Goal: Answer question/provide support

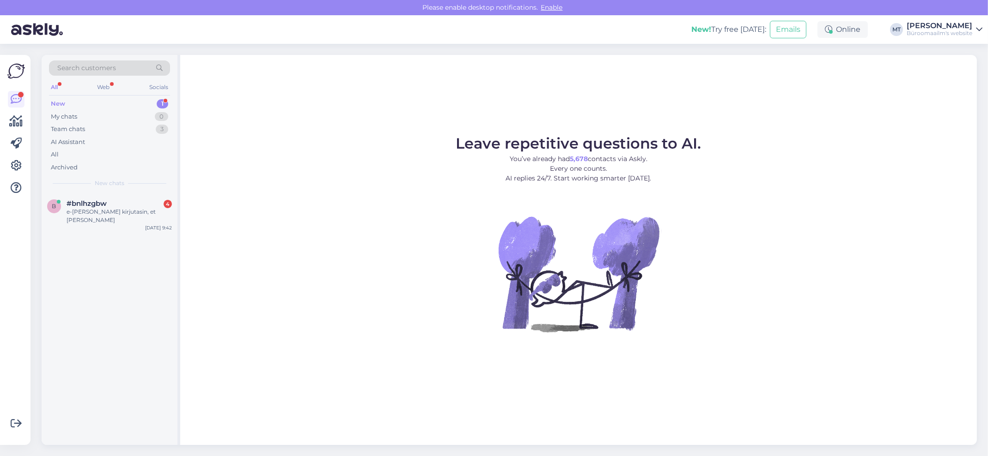
click at [58, 101] on div "New" at bounding box center [58, 103] width 14 height 9
click at [67, 210] on div "e-[PERSON_NAME] kirjutasin, et [PERSON_NAME]" at bounding box center [119, 216] width 105 height 17
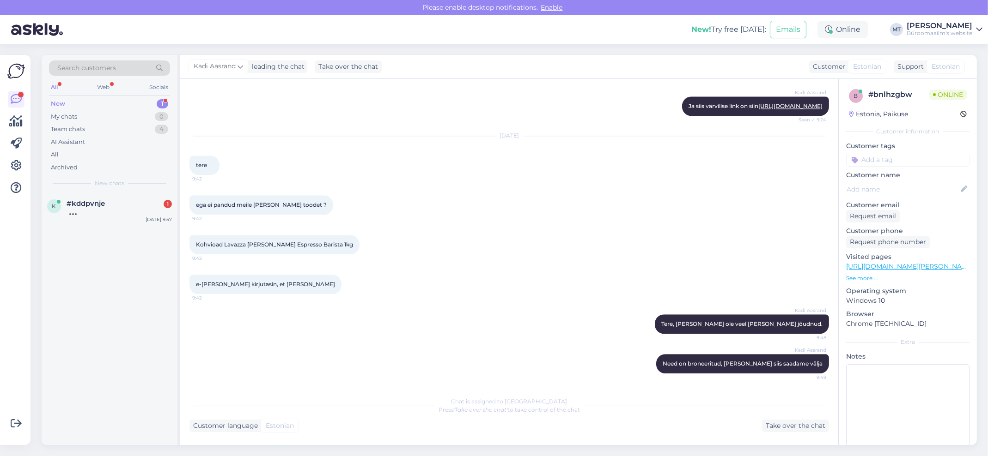
scroll to position [4721, 0]
click at [61, 102] on div "New" at bounding box center [58, 103] width 14 height 9
click at [78, 212] on div "kui ma soovin osta Koolikalender Trend 150x197mm, spiraalköide, kunstnahast ,20…" at bounding box center [119, 216] width 105 height 17
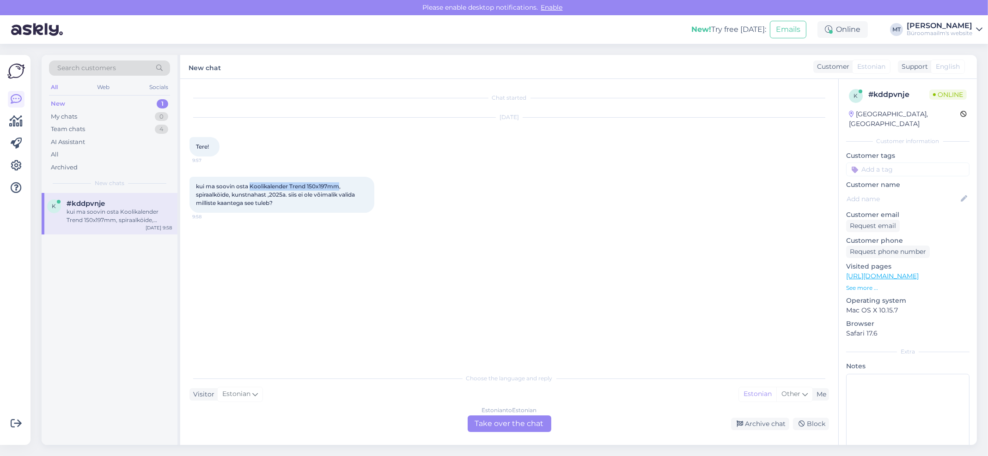
drag, startPoint x: 339, startPoint y: 185, endPoint x: 251, endPoint y: 188, distance: 87.4
click at [251, 188] on span "kui ma soovin osta Koolikalender Trend 150x197mm, spiraalköide, kunstnahast ,20…" at bounding box center [276, 195] width 160 height 24
copy span "Koolikalender Trend 150x197mm"
drag, startPoint x: 525, startPoint y: 418, endPoint x: 515, endPoint y: 417, distance: 9.7
click at [524, 418] on div "Estonian to Estonian Take over the chat" at bounding box center [509, 424] width 84 height 17
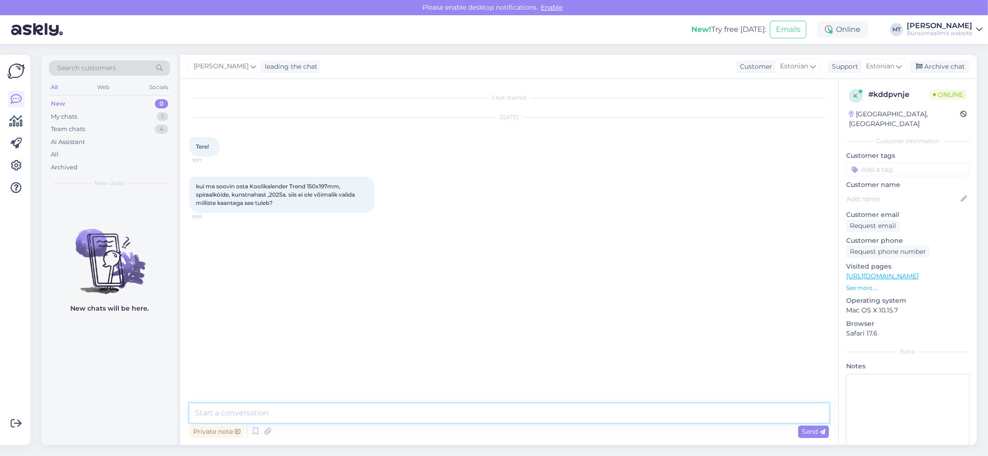
click at [243, 410] on textarea at bounding box center [508, 413] width 639 height 19
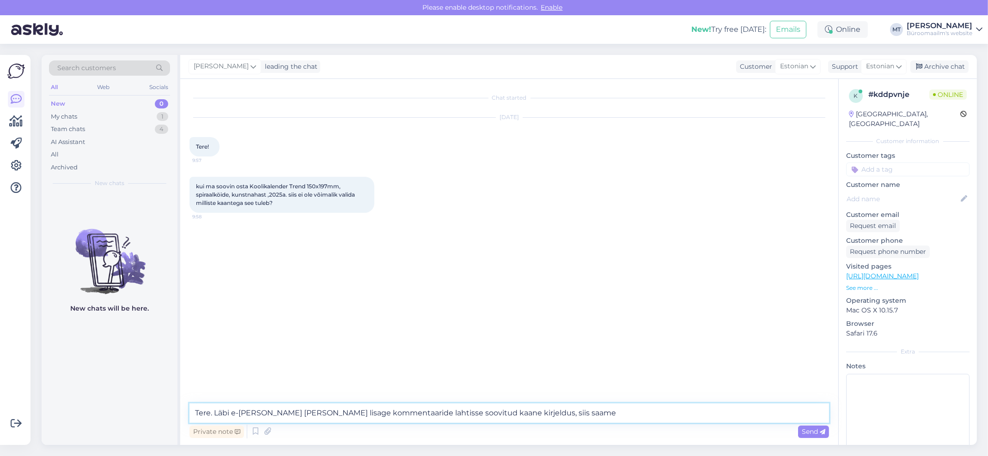
click at [215, 414] on textarea "Tere. Läbi e-poe tellides lisage kommentaaride lahtisse soovitud kaane kirjeldu…" at bounding box center [508, 413] width 639 height 19
click at [649, 419] on textarea "Tere. tegu on assortiitootega. Läbi e-poe tellides lisage kommentaaride lahtiss…" at bounding box center [508, 413] width 639 height 19
type textarea "Tere. tegu on assortiitootega. Läbi e-poe tellides lisage kommentaaride lahtiss…"
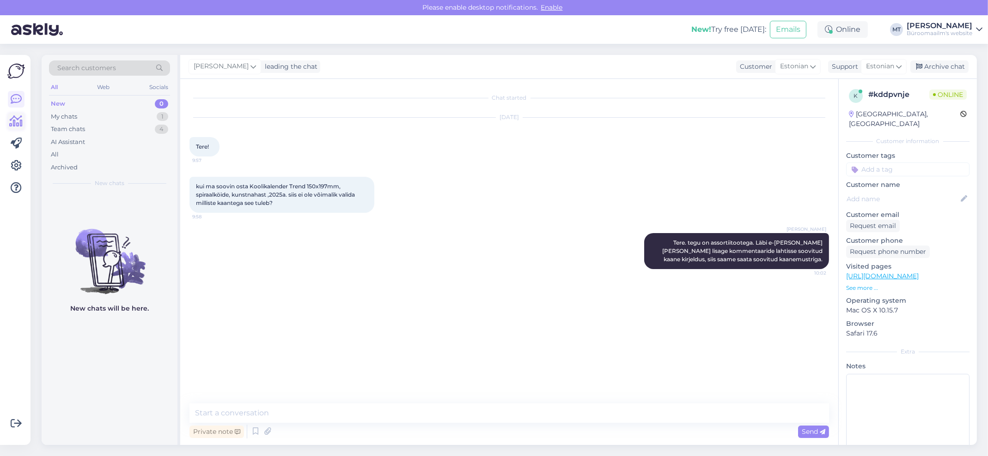
click at [22, 121] on icon at bounding box center [16, 121] width 13 height 11
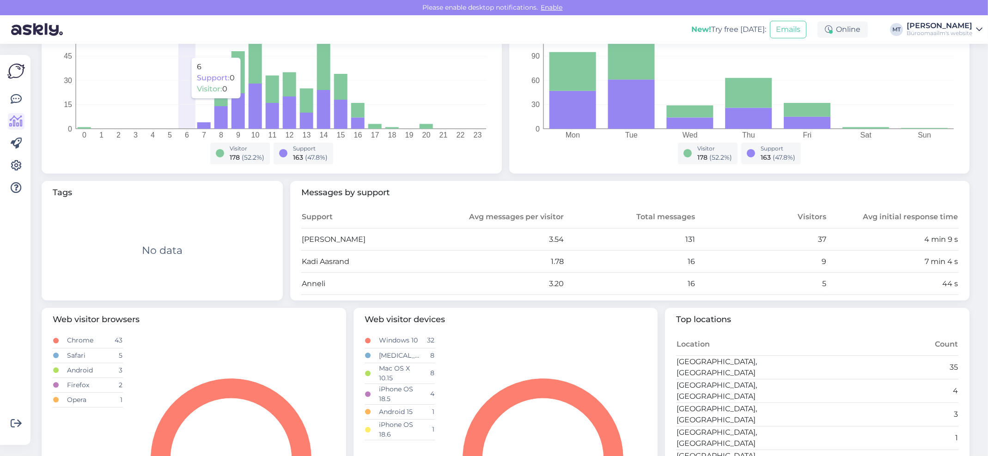
scroll to position [184, 0]
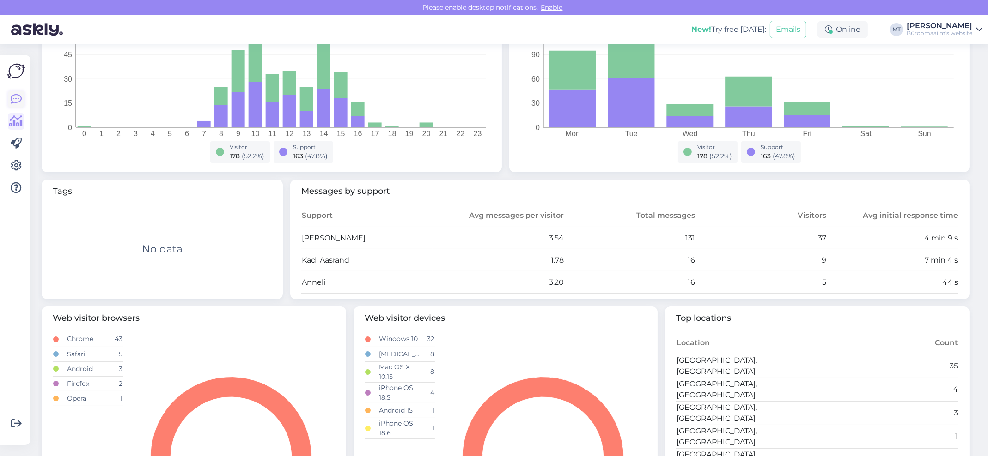
click at [15, 98] on icon at bounding box center [16, 99] width 11 height 11
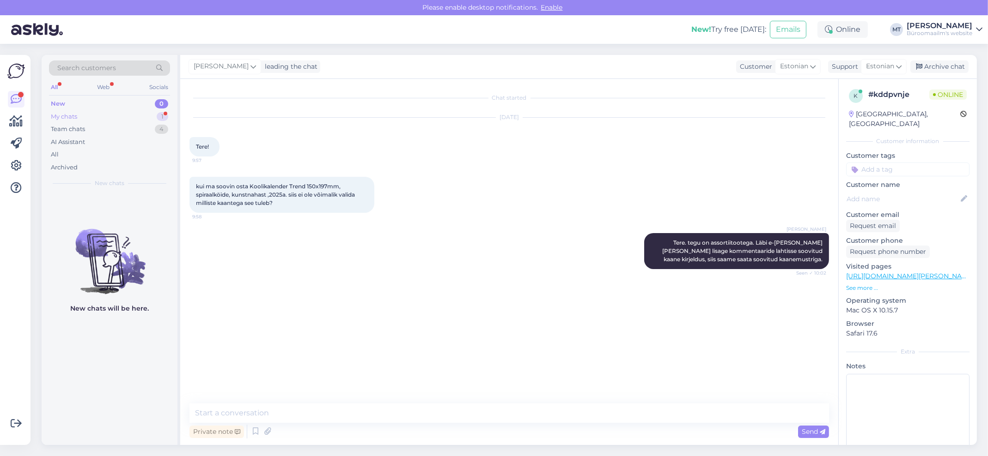
click at [56, 116] on div "My chats" at bounding box center [64, 116] width 26 height 9
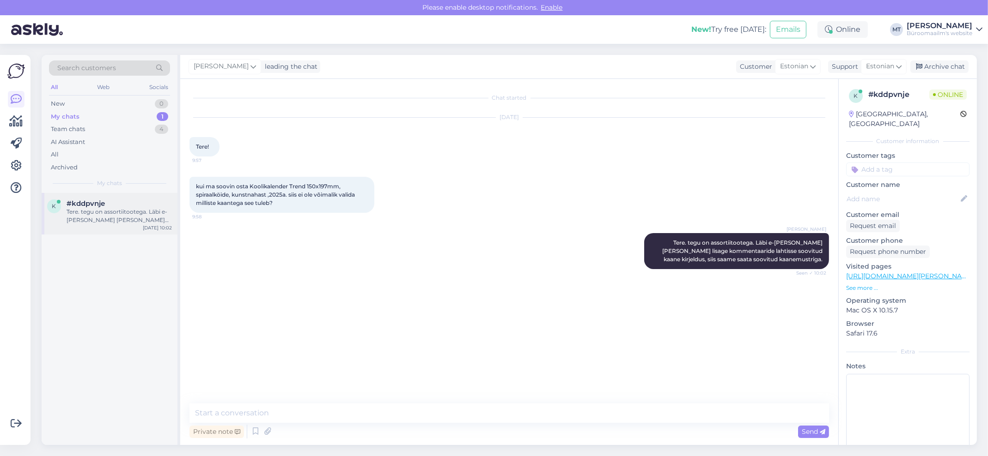
click at [95, 217] on div "Tere. tegu on assortiitootega. Läbi e-poe tellides lisage kommentaaride lahtiss…" at bounding box center [119, 216] width 105 height 17
click at [941, 65] on div "Archive chat" at bounding box center [939, 67] width 58 height 12
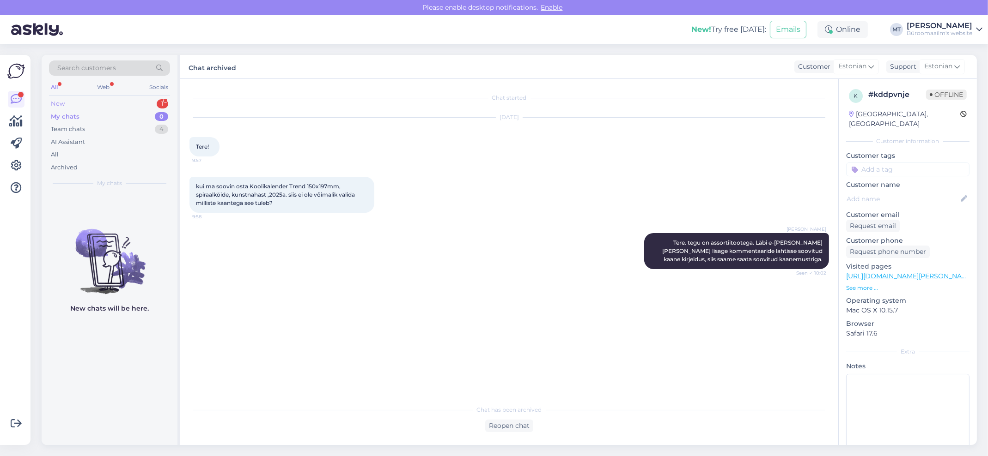
click at [56, 101] on div "New" at bounding box center [58, 103] width 14 height 9
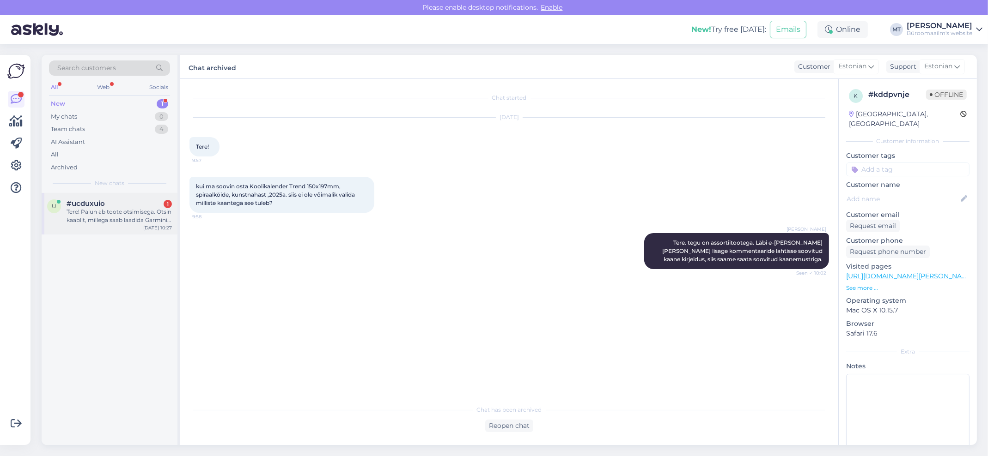
click at [78, 217] on div "Tere! Palun ab toote otsimisega. Otsin kaablit, millega saab laadida Garmini ke…" at bounding box center [119, 216] width 105 height 17
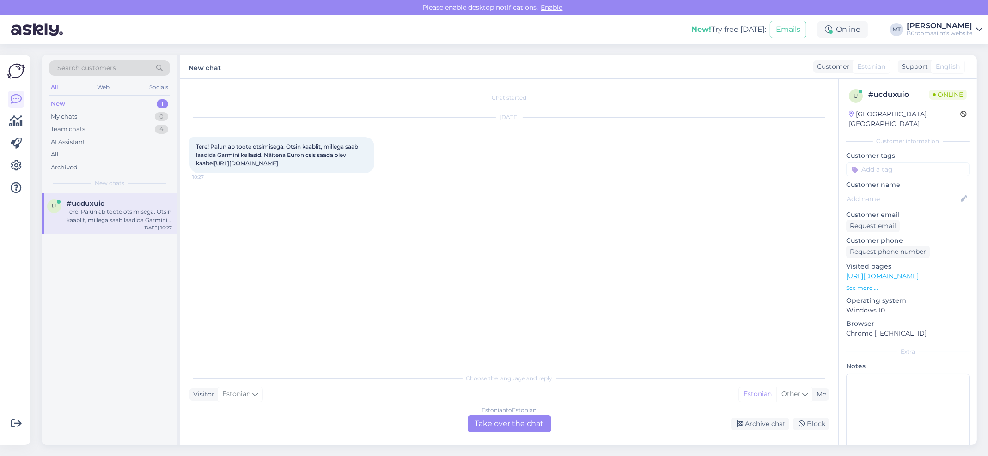
click at [278, 167] on link "https://www.euronics.ee/telefonid/kellad/kella-tarvikud/fixdw-796-c/fixed-usb-c…" at bounding box center [246, 163] width 64 height 7
click at [514, 421] on div "Estonian to Estonian Take over the chat" at bounding box center [509, 424] width 84 height 17
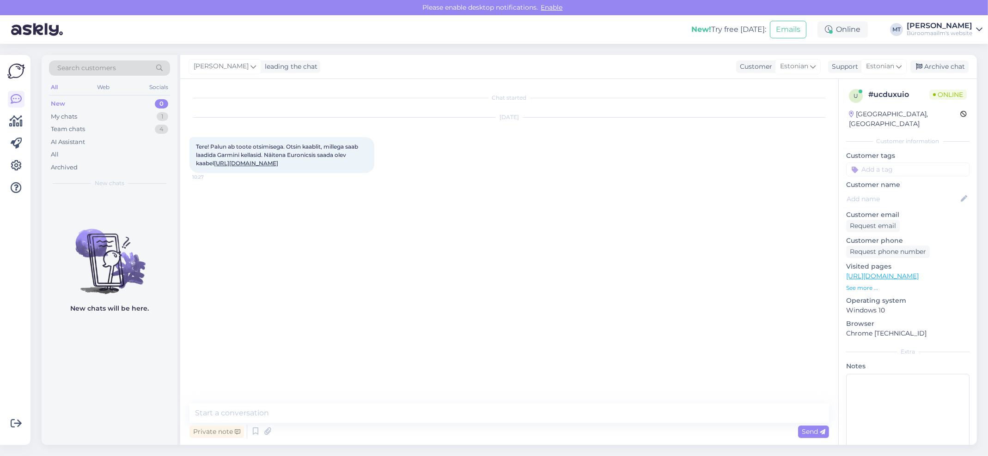
click at [240, 423] on div "Private note Send" at bounding box center [508, 432] width 639 height 18
click at [249, 416] on textarea at bounding box center [508, 413] width 639 height 19
type textarea "t"
type textarea "Tere. Uurime, vastusega läheb aega."
drag, startPoint x: 192, startPoint y: 141, endPoint x: 223, endPoint y: 187, distance: 54.8
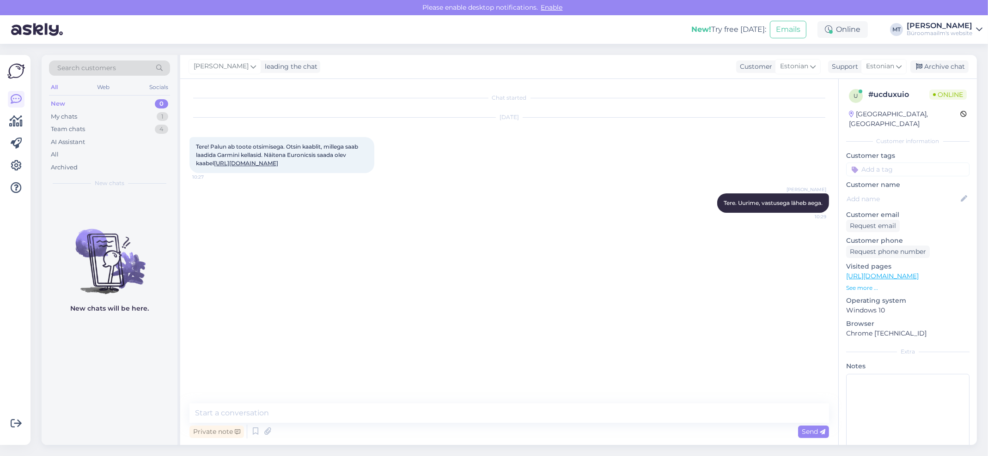
click at [223, 173] on div "Tere! Palun ab toote otsimisega. Otsin kaablit, millega saab laadida Garmini ke…" at bounding box center [281, 155] width 185 height 36
copy span "Tere! Palun ab toote otsimisega. Otsin kaablit, millega saab laadida Garmini ke…"
click at [61, 119] on div "My chats" at bounding box center [64, 116] width 26 height 9
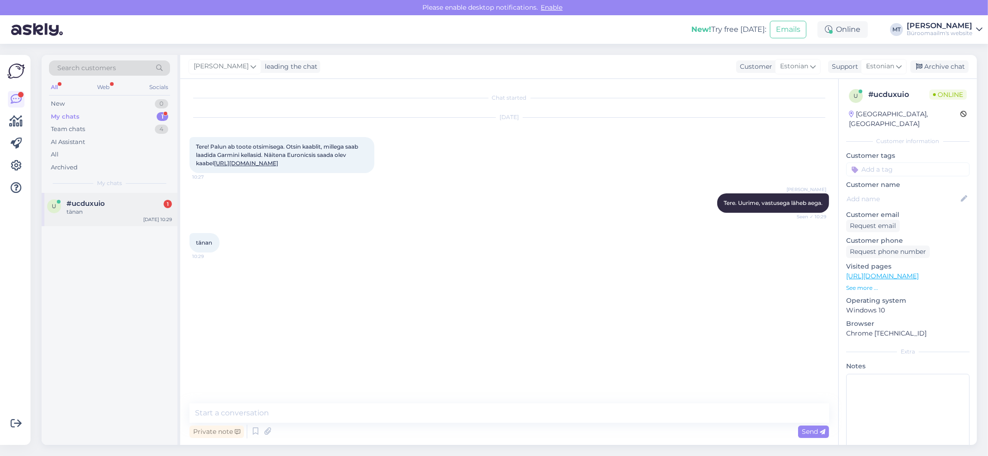
click at [73, 204] on span "#ucduxuio" at bounding box center [86, 204] width 38 height 8
click at [266, 416] on textarea at bounding box center [508, 413] width 639 height 19
click at [65, 117] on div "My chats" at bounding box center [65, 116] width 29 height 9
click at [90, 221] on div "u #ucduxuio tänan Aug 13 10:29" at bounding box center [110, 209] width 136 height 33
click at [280, 420] on textarea at bounding box center [508, 413] width 639 height 19
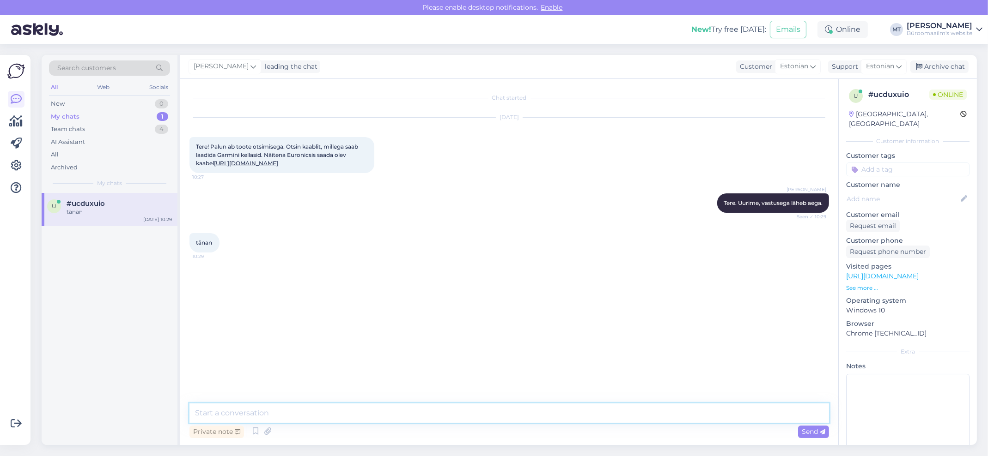
click at [285, 416] on textarea at bounding box center [508, 413] width 639 height 19
click at [360, 413] on textarea "Saame toote tellida, meie e-poes seda ei ole. Tarneaeg on 2-4 nädalat." at bounding box center [508, 413] width 639 height 19
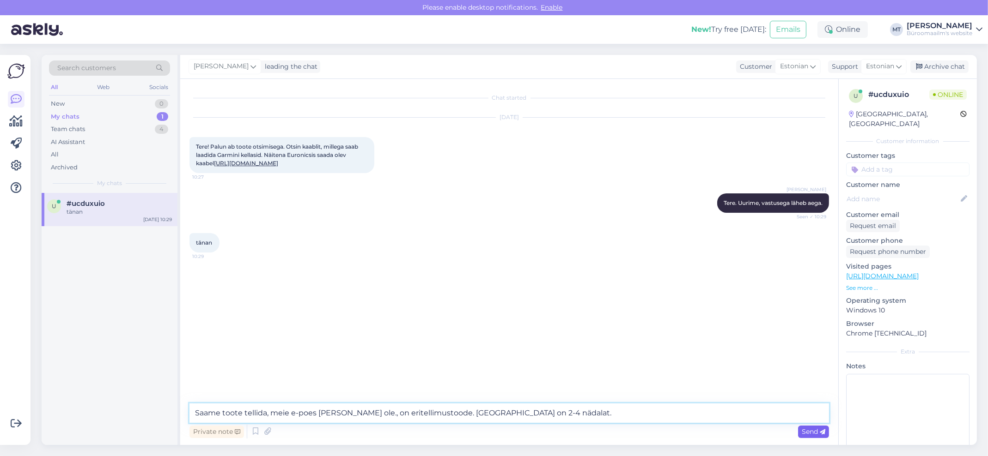
type textarea "Saame toote tellida, meie e-poes seda ei ole., on eritellimustoode. Tarneaeg on…"
click at [810, 429] on span "Send" at bounding box center [813, 432] width 24 height 8
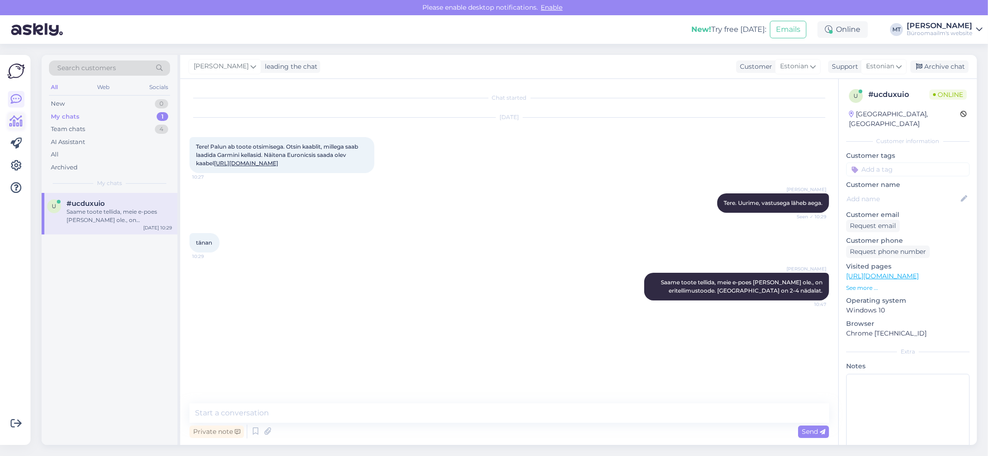
click at [22, 123] on icon at bounding box center [16, 121] width 13 height 11
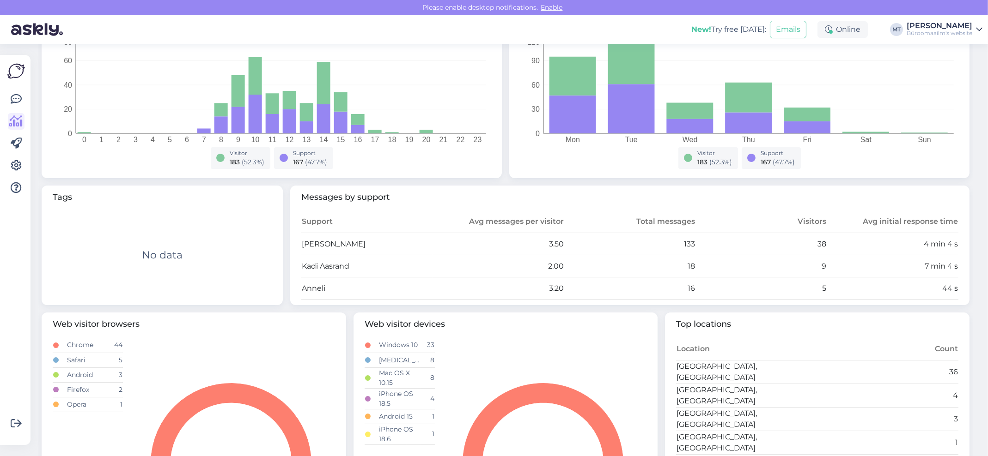
scroll to position [246, 0]
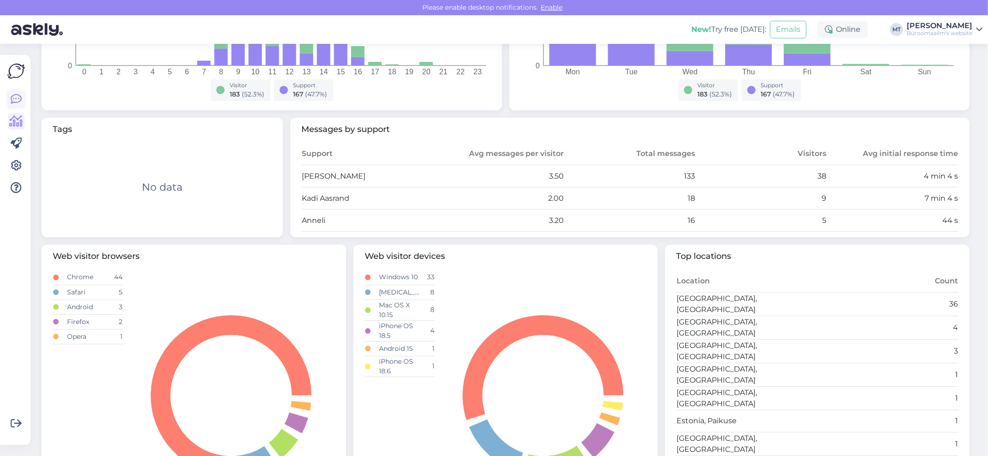
click at [15, 96] on icon at bounding box center [16, 99] width 11 height 11
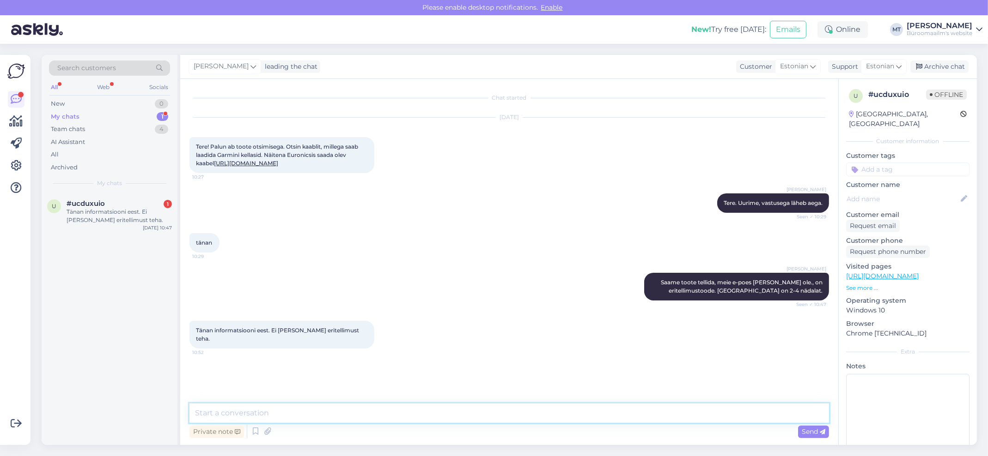
click at [234, 416] on textarea at bounding box center [508, 413] width 639 height 19
type textarea "Aitäh."
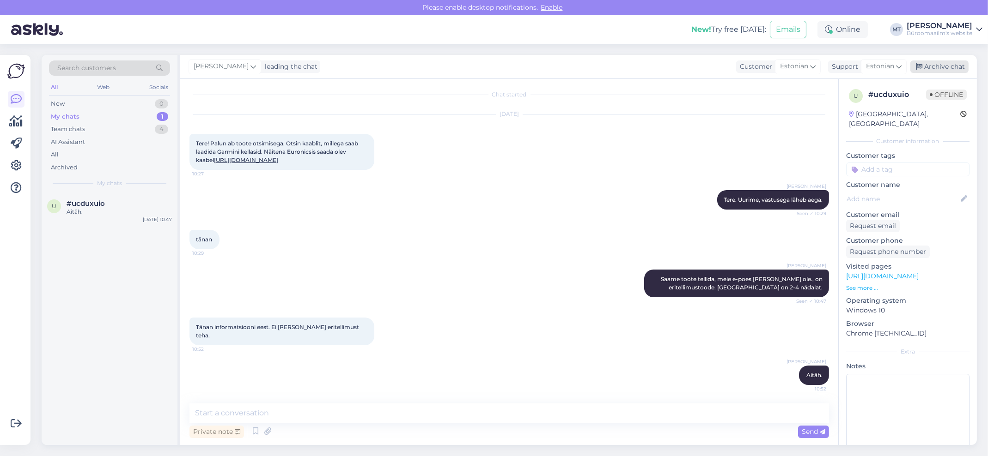
click at [938, 66] on div "Archive chat" at bounding box center [939, 67] width 58 height 12
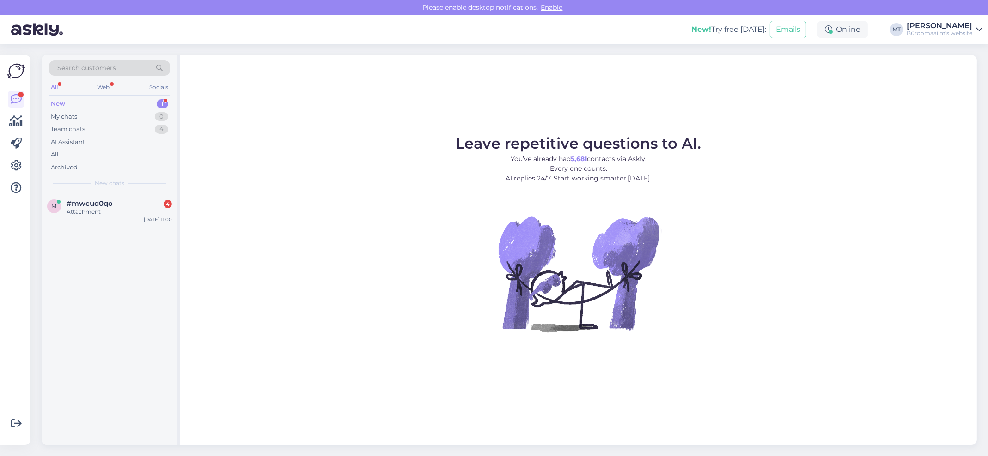
click at [59, 102] on div "New" at bounding box center [58, 103] width 14 height 9
click at [90, 209] on div "Attachment" at bounding box center [119, 212] width 105 height 8
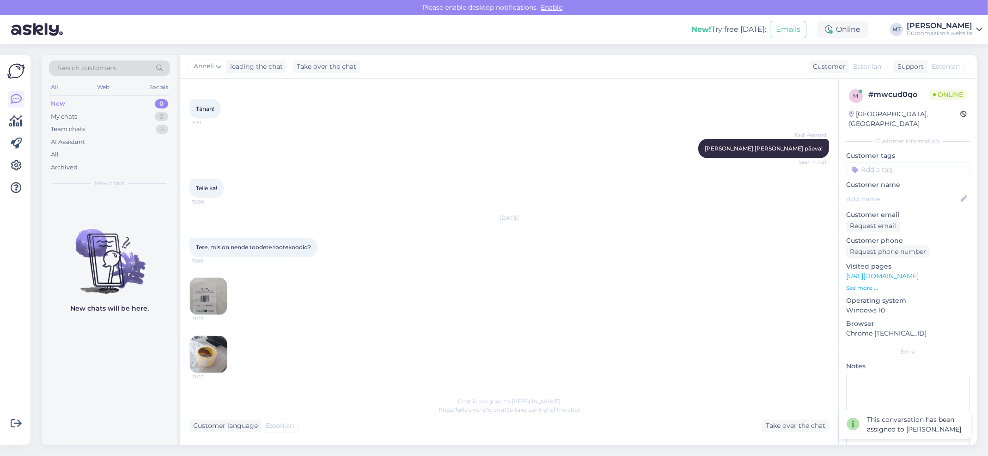
scroll to position [1293, 0]
click at [15, 119] on icon at bounding box center [16, 121] width 13 height 11
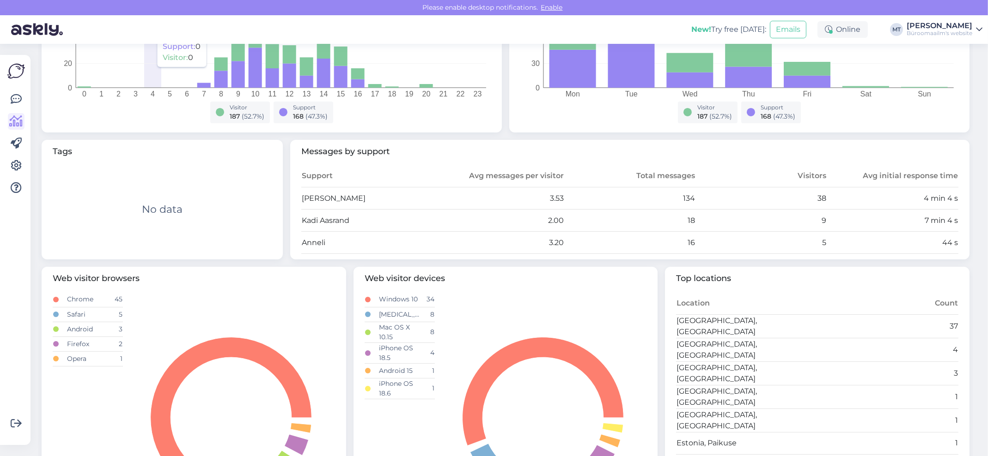
scroll to position [246, 0]
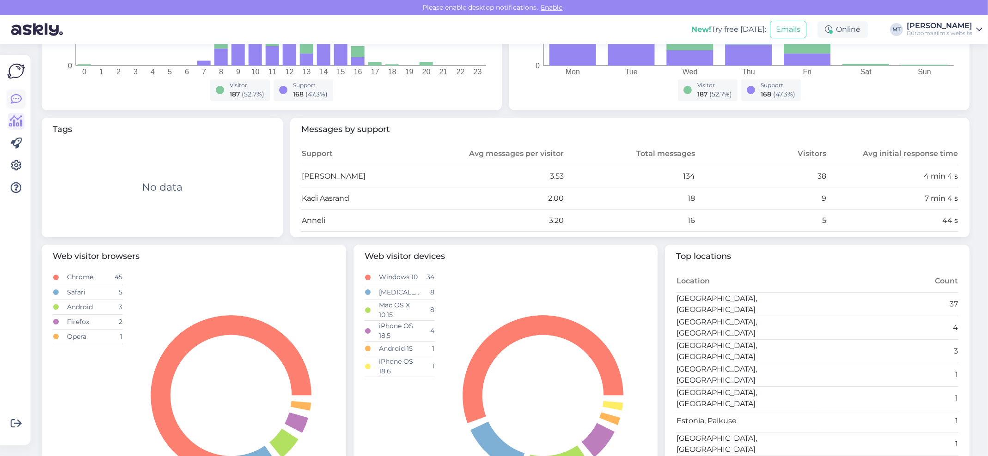
click at [22, 97] on link at bounding box center [16, 99] width 17 height 17
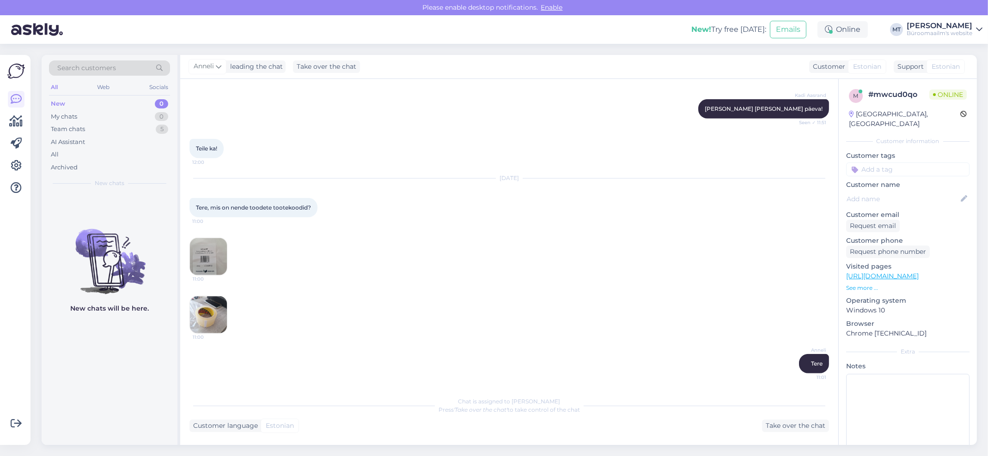
scroll to position [1381, 0]
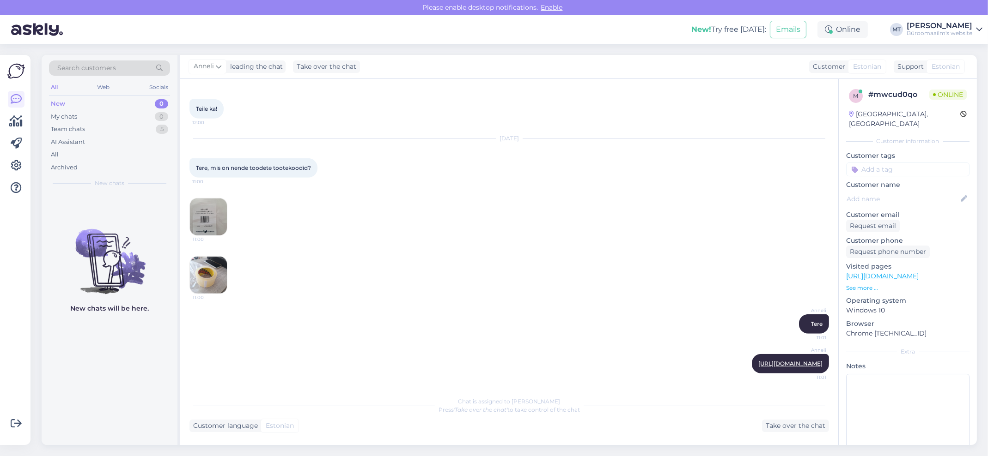
click at [212, 212] on img at bounding box center [208, 217] width 37 height 37
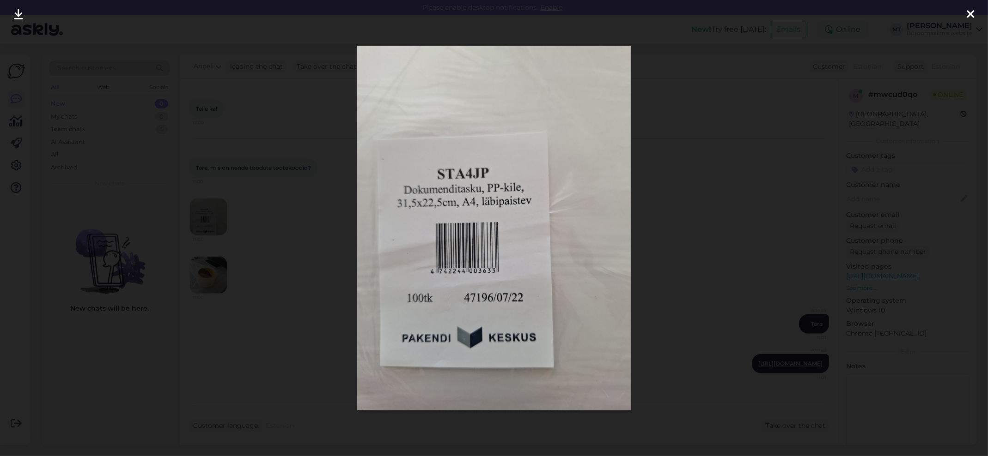
click at [963, 15] on div at bounding box center [970, 14] width 18 height 29
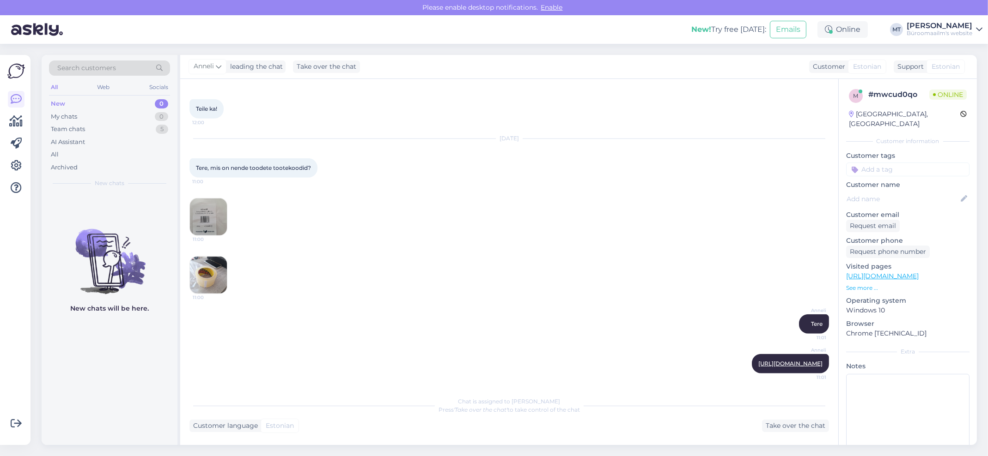
click at [202, 269] on img at bounding box center [208, 275] width 37 height 37
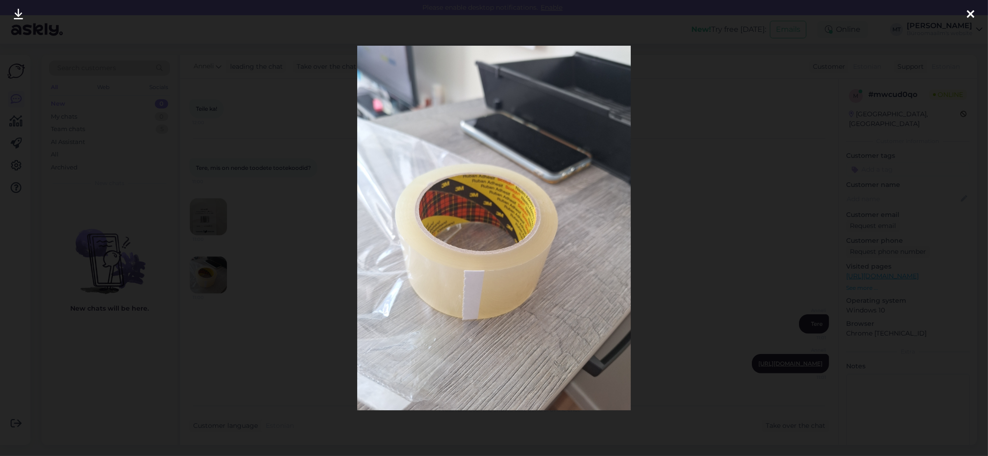
click at [966, 12] on icon at bounding box center [969, 15] width 7 height 12
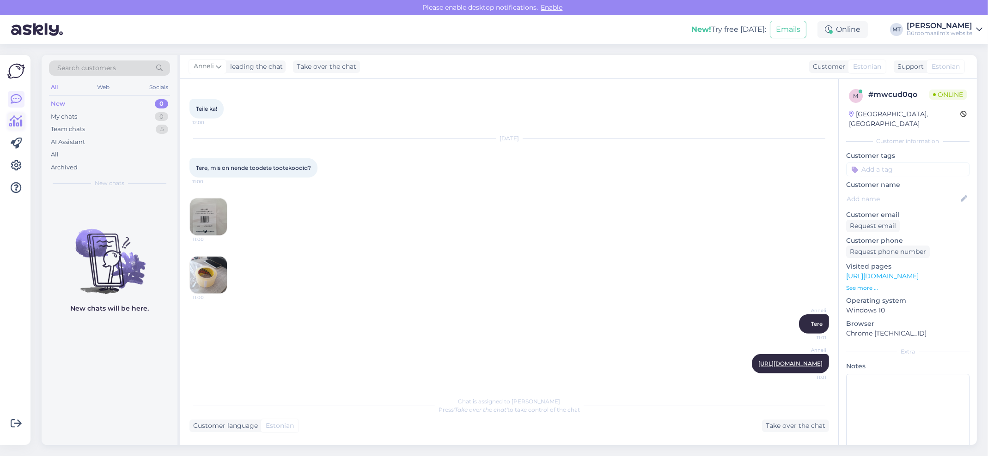
click at [20, 121] on icon at bounding box center [16, 121] width 13 height 11
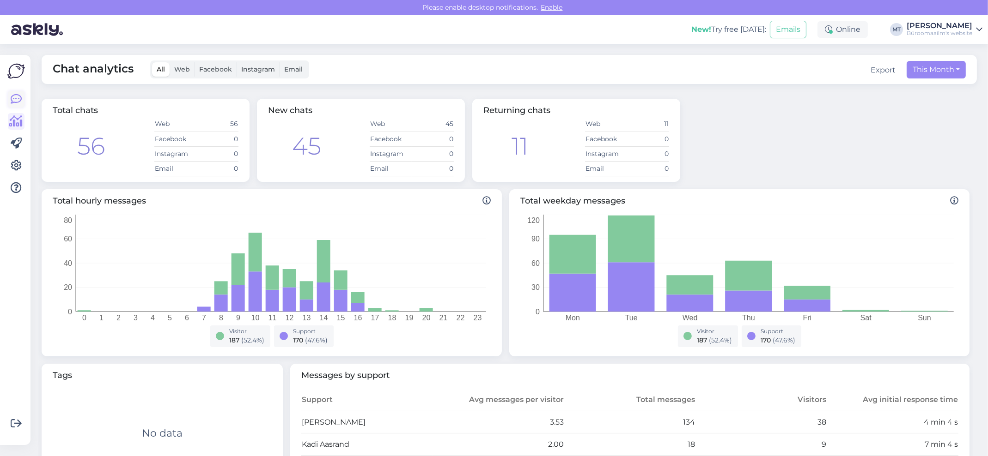
click at [17, 100] on icon at bounding box center [16, 99] width 11 height 11
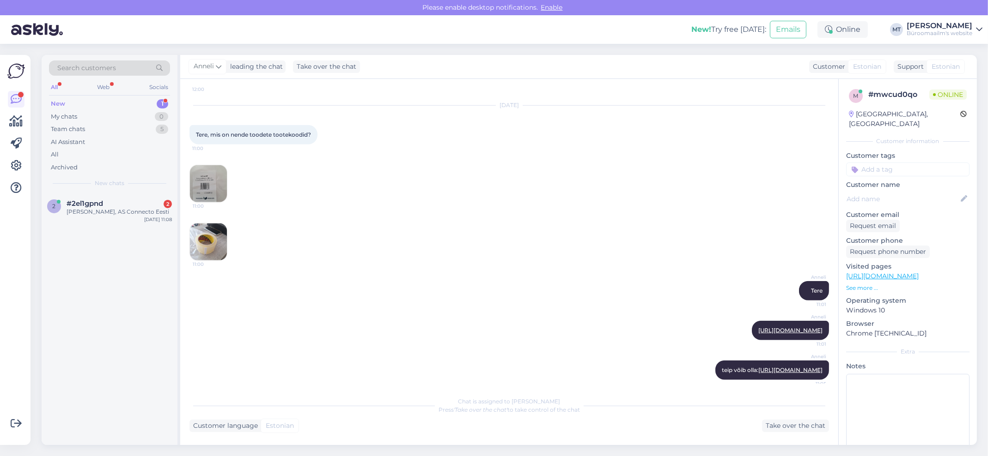
scroll to position [1438, 0]
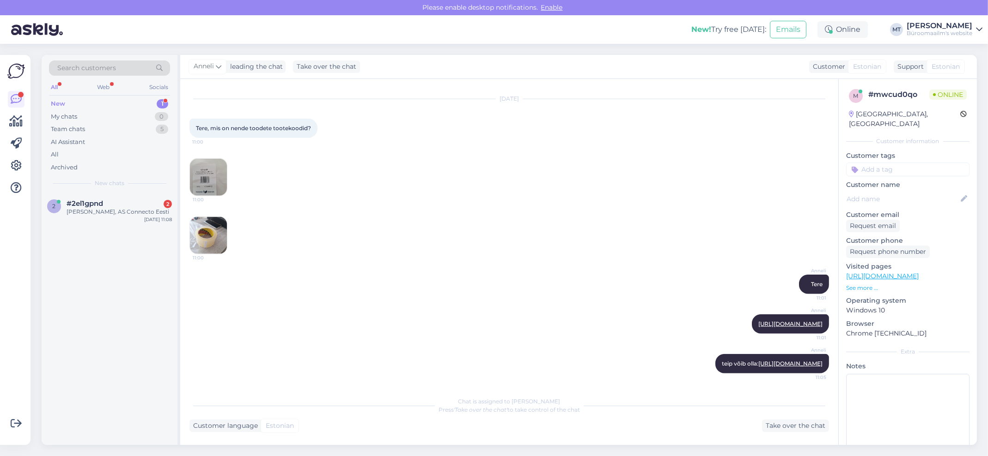
click at [62, 99] on div "New" at bounding box center [58, 103] width 14 height 9
click at [78, 207] on div "#2el1gpnd 2 Olen Olga Rasova, AS Connecto Eesti" at bounding box center [119, 208] width 105 height 17
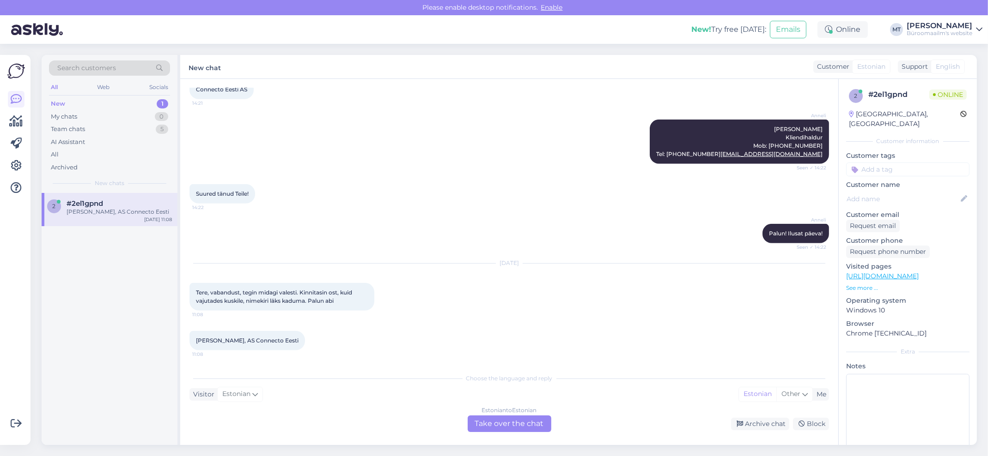
click at [503, 424] on div "Estonian to Estonian Take over the chat" at bounding box center [509, 424] width 84 height 17
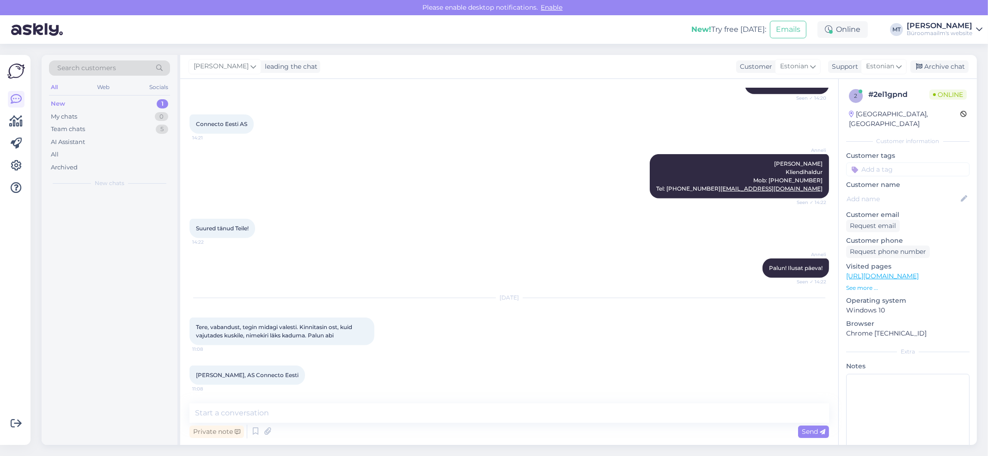
scroll to position [959, 0]
click at [239, 413] on textarea at bounding box center [508, 413] width 639 height 19
type textarea "t"
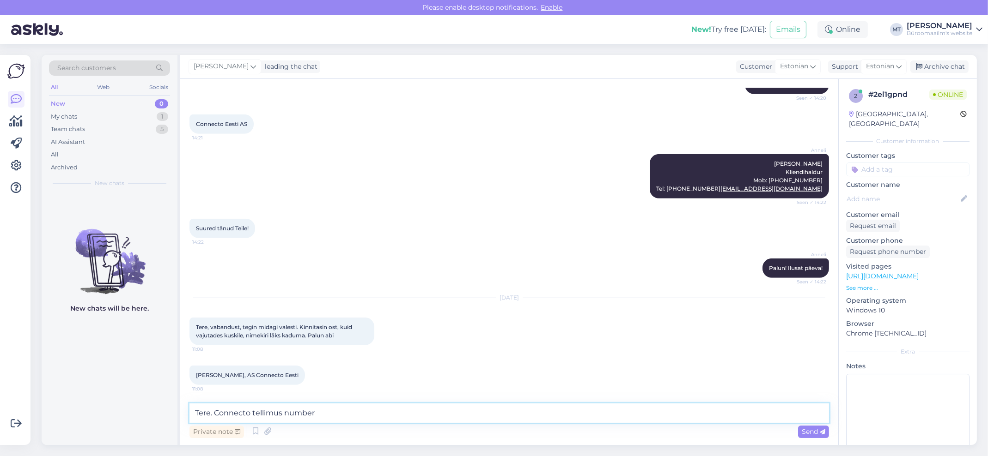
click at [334, 414] on textarea "Tere. Connecto tellimus number" at bounding box center [508, 413] width 639 height 19
paste textarea "2000261165"
type textarea "Tere. Connecto tellimus number 2000261165 on meie süsteemis näha. Kas soovite s…"
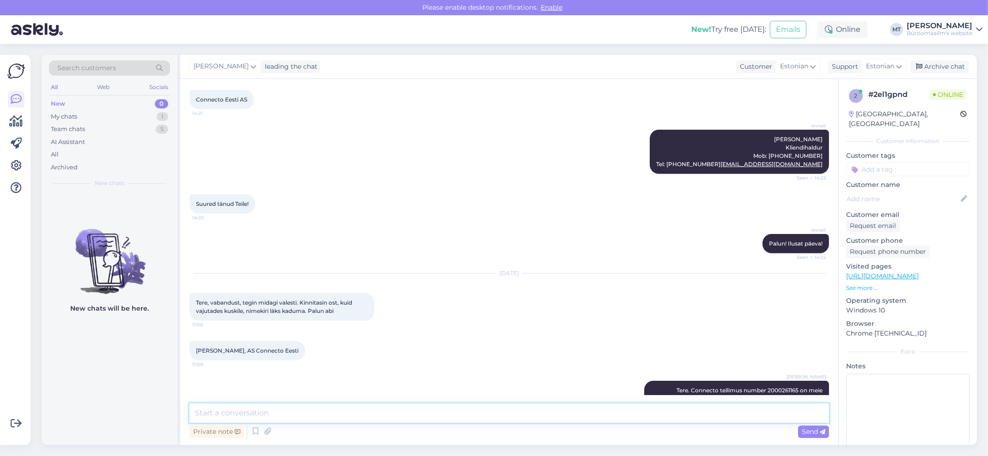
scroll to position [1007, 0]
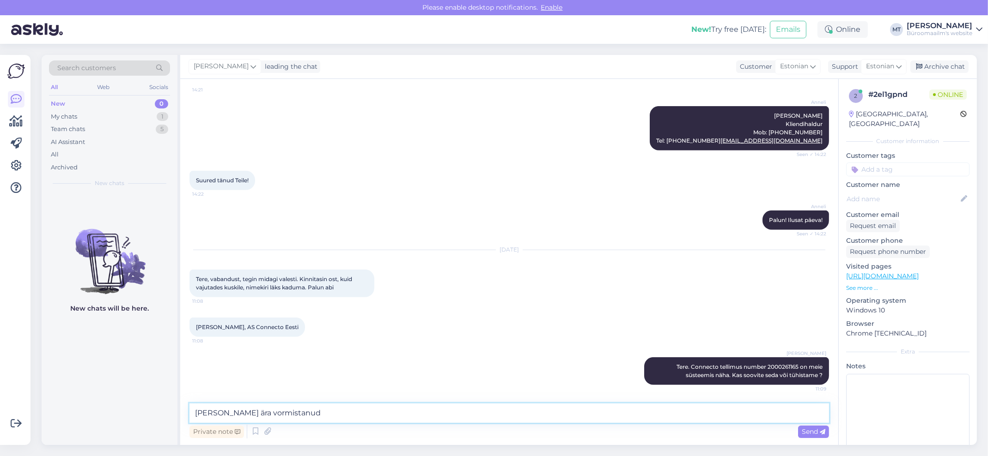
type textarea "Olete selle ära vormistanud."
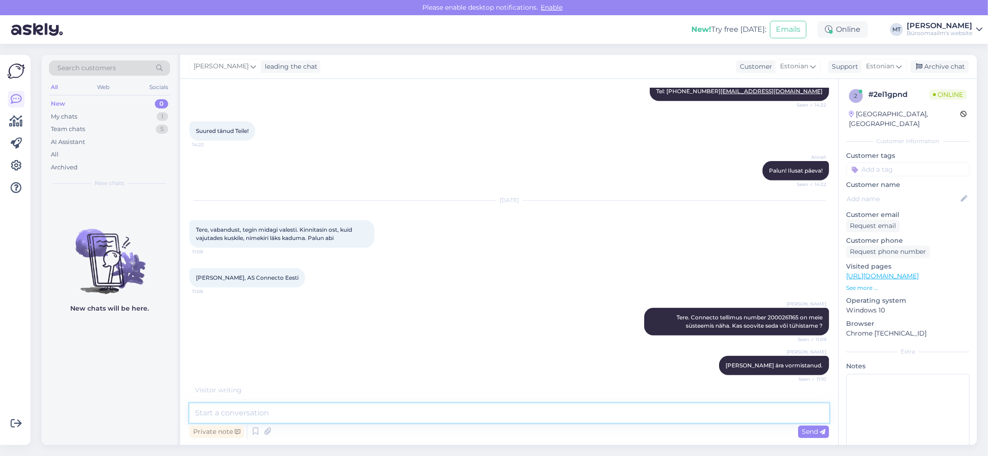
scroll to position [1086, 0]
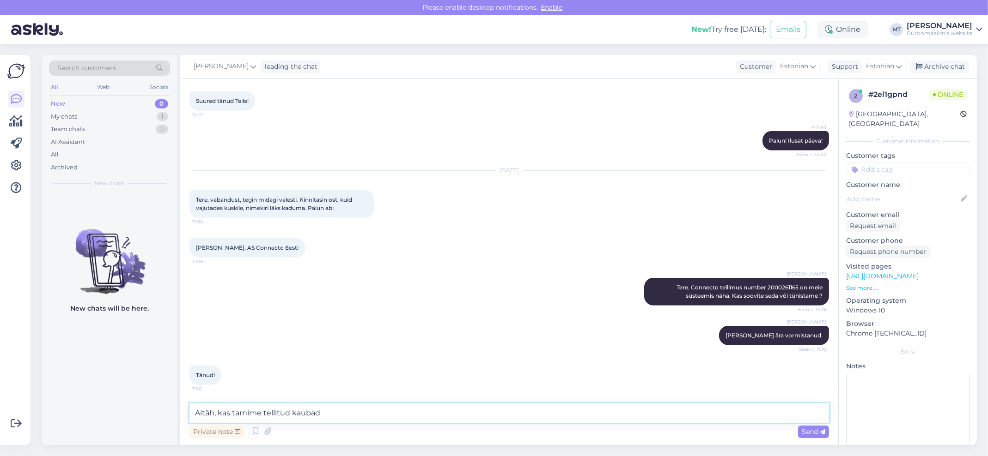
type textarea "Aitäh, kas tarnime tellitud kaubad +"
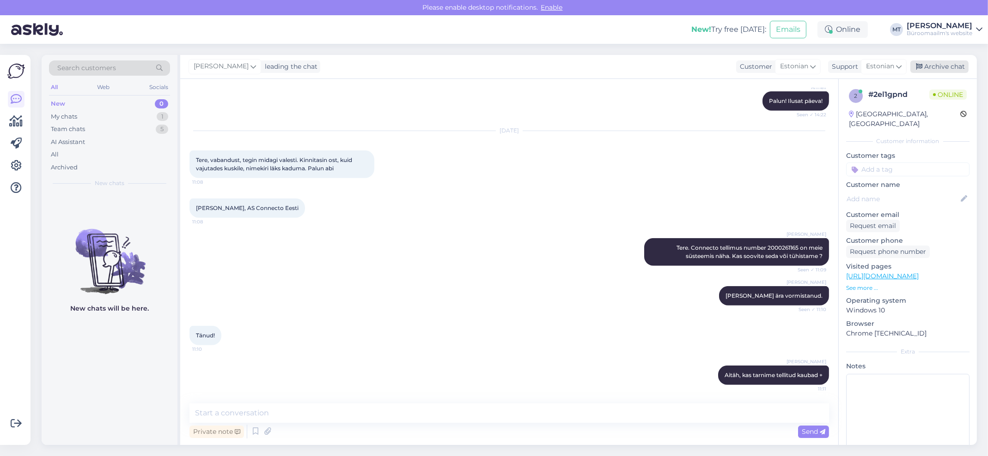
click at [938, 66] on div "Archive chat" at bounding box center [939, 67] width 58 height 12
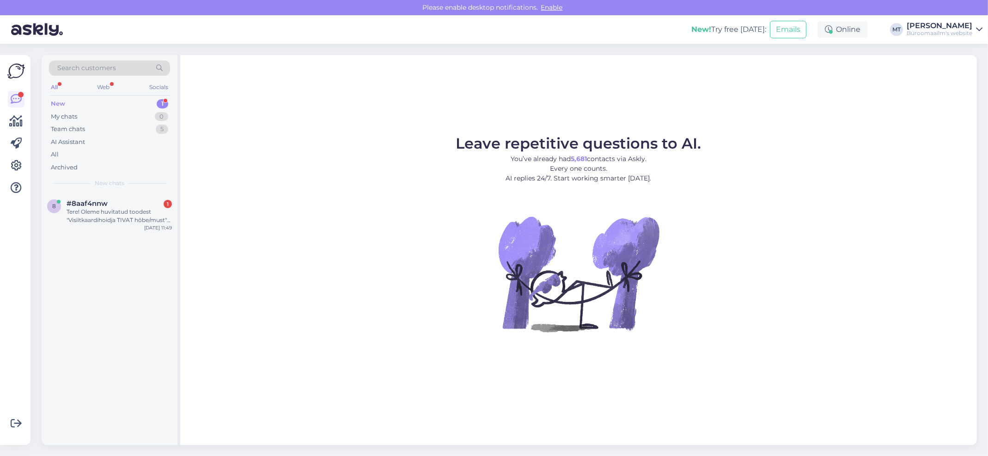
click at [54, 99] on div "New 1" at bounding box center [109, 103] width 121 height 13
click at [90, 208] on div "Tere! Oleme huvitatud toodest "Visiitkaardihoidja TIVAT hõbe/must" logo graveer…" at bounding box center [119, 216] width 105 height 17
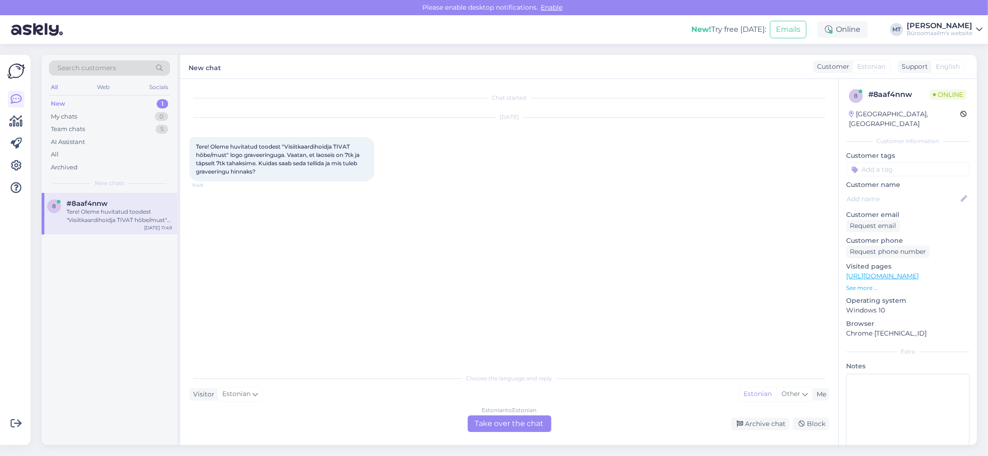
click at [498, 427] on div "Estonian to Estonian Take over the chat" at bounding box center [509, 424] width 84 height 17
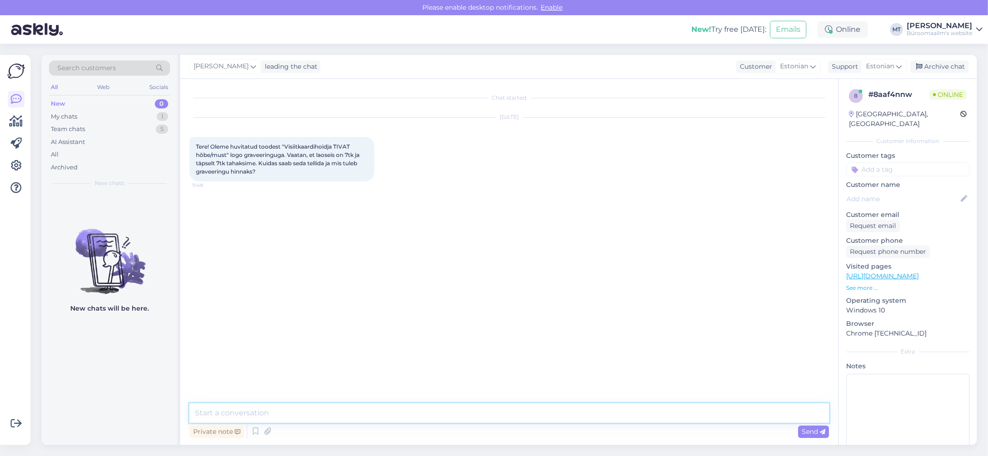
click at [272, 417] on textarea at bounding box center [508, 413] width 639 height 19
type textarea "t"
paste textarea "Teenused ja hooldus: (+372) 600 5142 teenused.peter@byroomaailm.ee"
drag, startPoint x: 357, startPoint y: 146, endPoint x: 334, endPoint y: 146, distance: 23.1
click at [334, 146] on div "Tere! Oleme huvitatud toodest "Visiitkaardihoidja TIVAT hõbe/must" logo graveer…" at bounding box center [281, 159] width 185 height 44
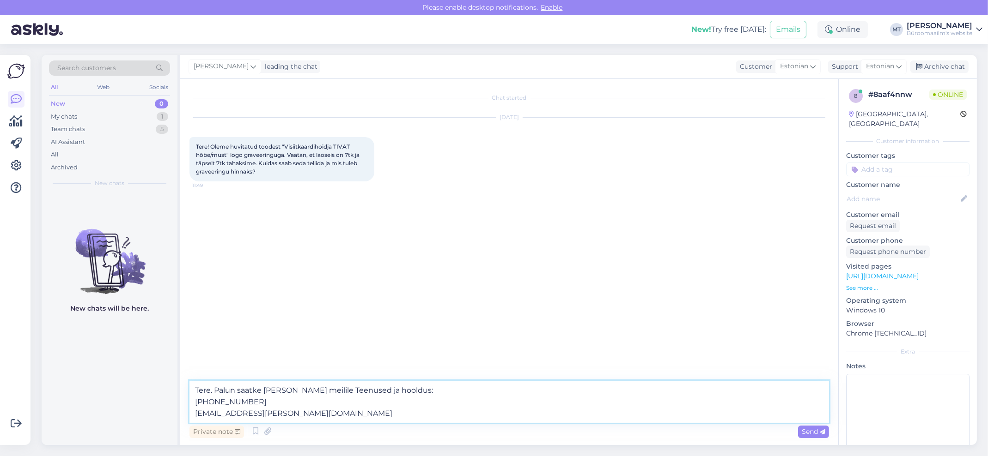
click at [276, 392] on textarea "Tere. Palun saatke kiri edasi meilile Teenused ja hooldus: (+372) 600 5142 teen…" at bounding box center [508, 402] width 639 height 42
type textarea "Tere. Palun saatke kiri sooviga edasi meilile Teenused ja hooldus: (+372) 600 5…"
click at [818, 431] on span "Send" at bounding box center [813, 432] width 24 height 8
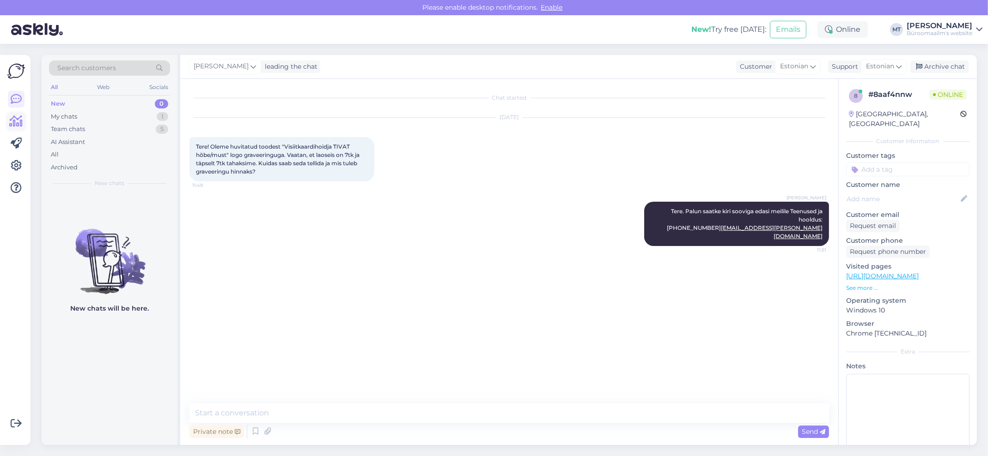
click at [21, 114] on link at bounding box center [16, 121] width 17 height 17
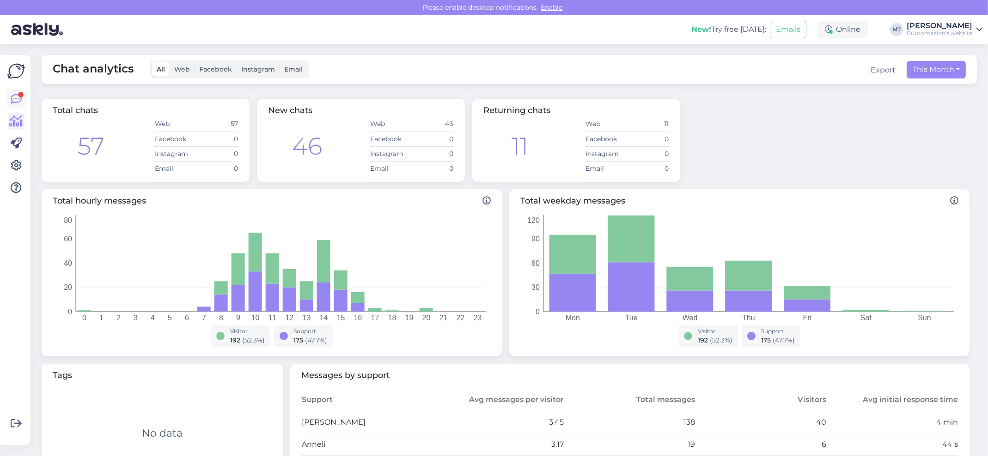
click at [12, 98] on icon at bounding box center [16, 99] width 11 height 11
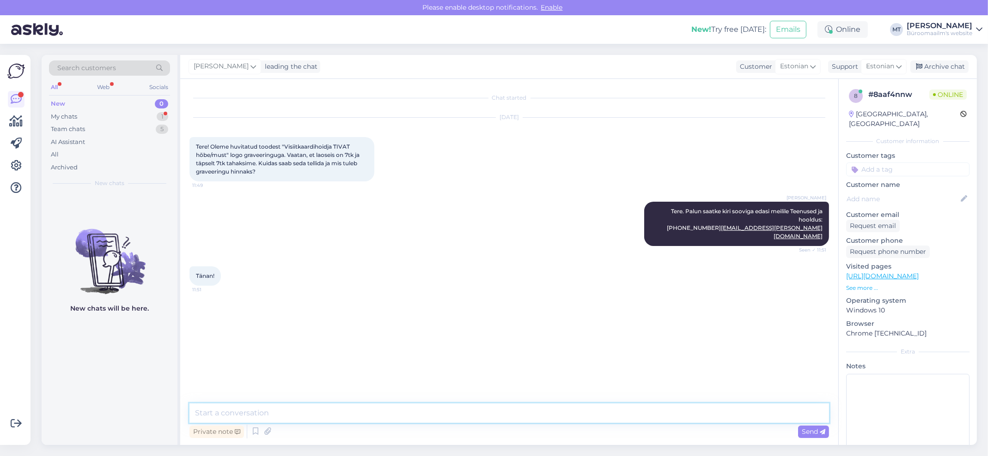
click at [237, 411] on textarea at bounding box center [508, 413] width 639 height 19
type textarea "Aitäh."
click at [947, 64] on div "Archive chat" at bounding box center [939, 67] width 58 height 12
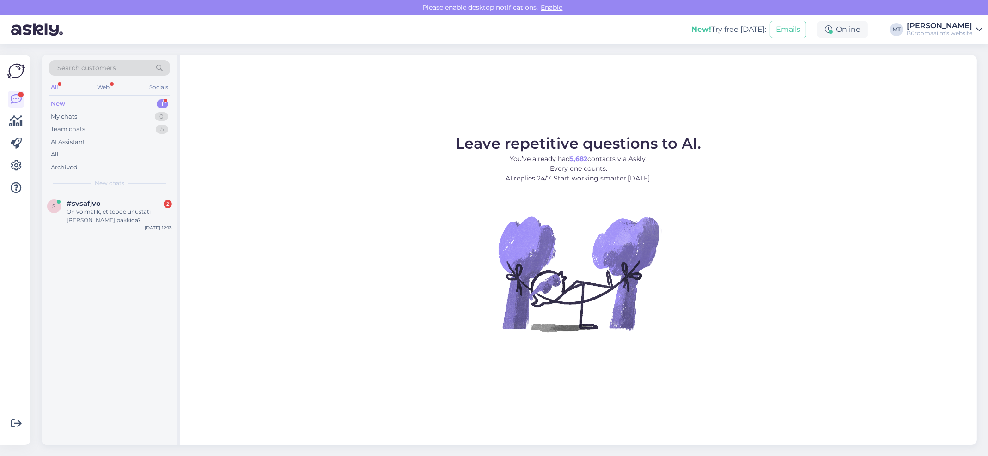
click at [57, 99] on div "New" at bounding box center [58, 103] width 14 height 9
click at [74, 205] on span "#svsafjvo" at bounding box center [84, 204] width 34 height 8
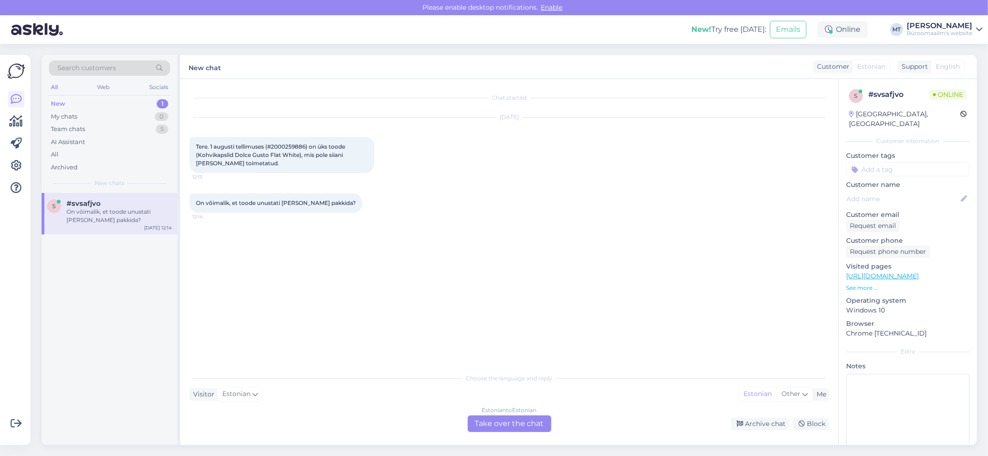
click at [292, 146] on span "Tere. 1 augusti tellimuses (#2000259886) on üks toode (Kohvikapslid Dolce Gusto…" at bounding box center [271, 155] width 151 height 24
copy span "2000259886"
click at [492, 417] on div "Estonian to Estonian Take over the chat" at bounding box center [509, 424] width 84 height 17
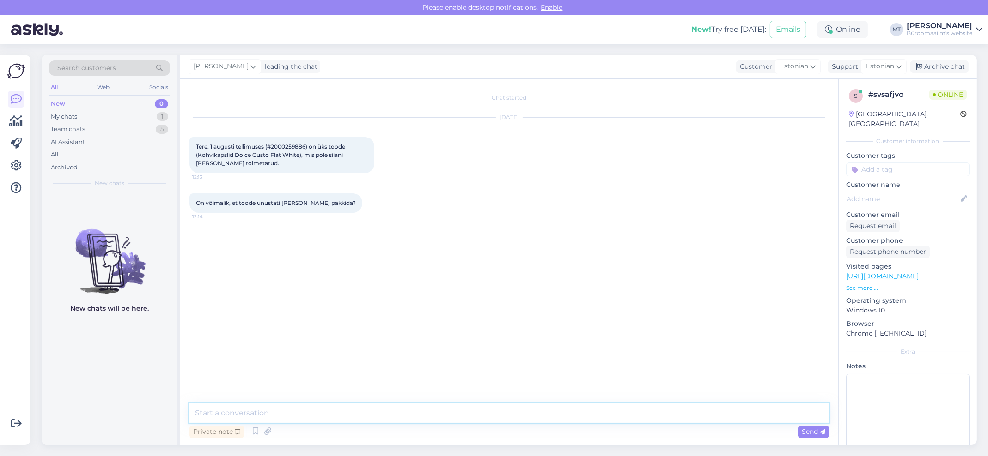
click at [298, 415] on textarea at bounding box center [508, 413] width 639 height 19
type textarea "t"
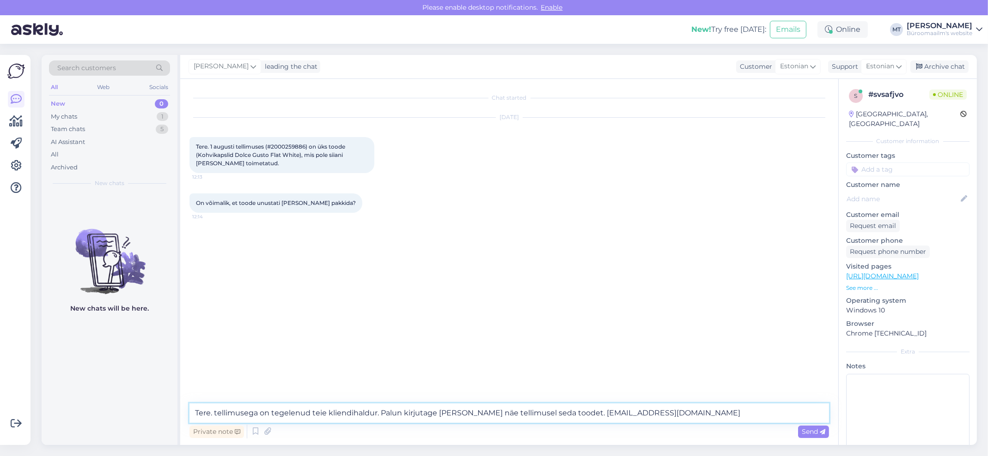
click at [215, 415] on textarea "Tere. tellimusega on tegelenud teie kliendihaldur. Palun kirjutage [PERSON_NAME…" at bounding box center [508, 413] width 639 height 19
click at [261, 415] on textarea "Tere. Tellimusega on tegelenud teie kliendihaldur. Palun kirjutage [PERSON_NAME…" at bounding box center [508, 413] width 639 height 19
click at [290, 146] on span "Tere. 1 augusti tellimuses (#2000259886) on üks toode (Kohvikapslid Dolce Gusto…" at bounding box center [271, 155] width 151 height 24
copy span "2000259886"
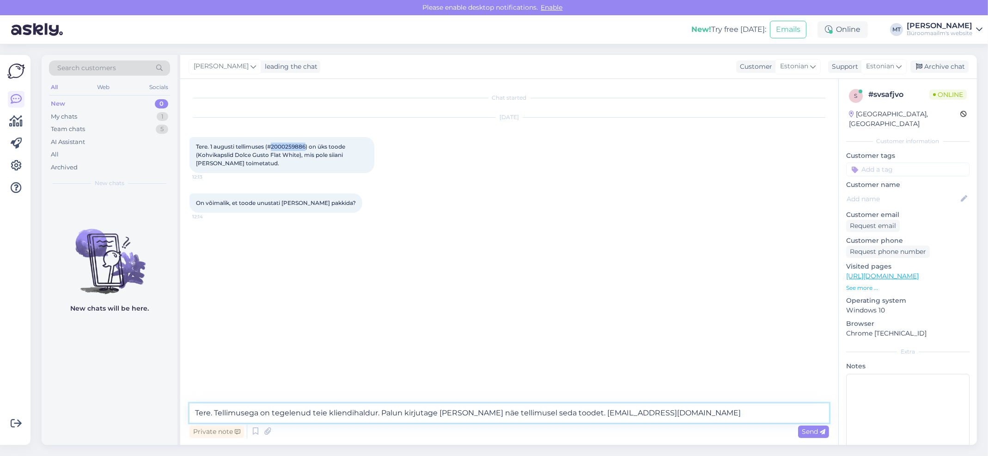
click at [260, 414] on textarea "Tere. Tellimusega on tegelenud teie kliendihaldur. Palun kirjutage [PERSON_NAME…" at bounding box center [508, 413] width 639 height 19
paste textarea "2000259886"
type textarea "Tere. Tellimusega 2000259886 on tegelenud teie kliendihaldur. Palun kirjutage […"
click at [815, 430] on span "Send" at bounding box center [813, 432] width 24 height 8
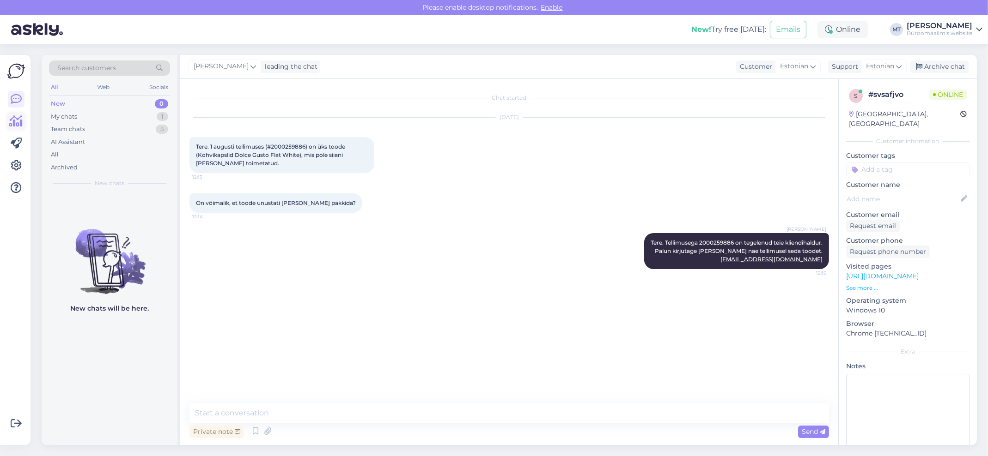
click at [16, 121] on icon at bounding box center [16, 121] width 13 height 11
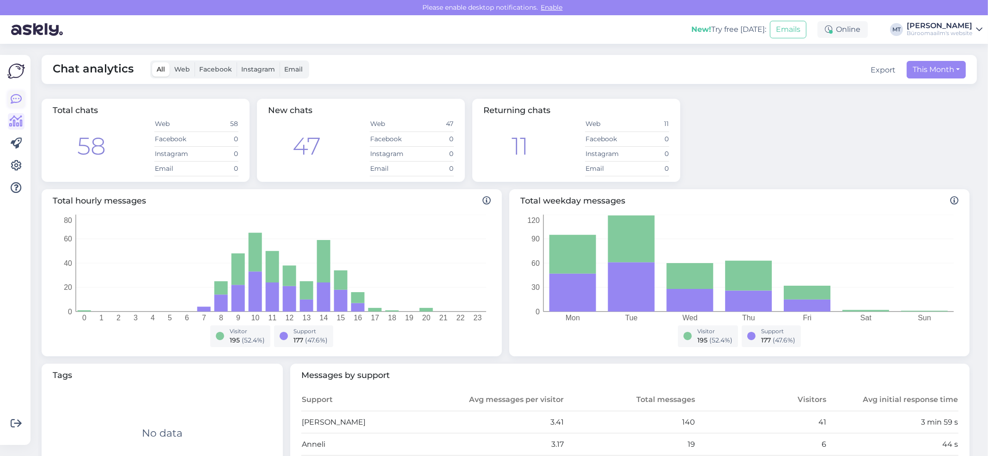
click at [20, 97] on icon at bounding box center [16, 99] width 11 height 11
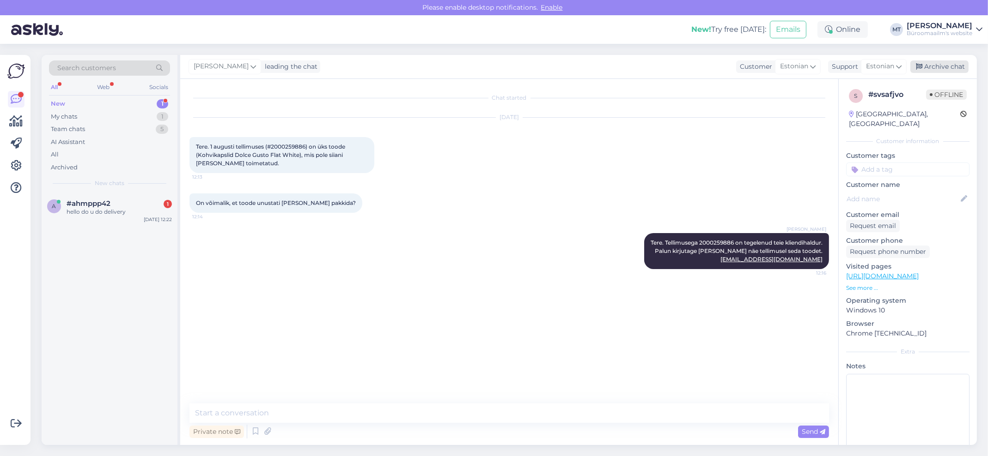
click at [943, 65] on div "Archive chat" at bounding box center [939, 67] width 58 height 12
click at [63, 103] on div "New" at bounding box center [58, 103] width 14 height 9
click at [73, 205] on span "#ahmppp42" at bounding box center [89, 204] width 44 height 8
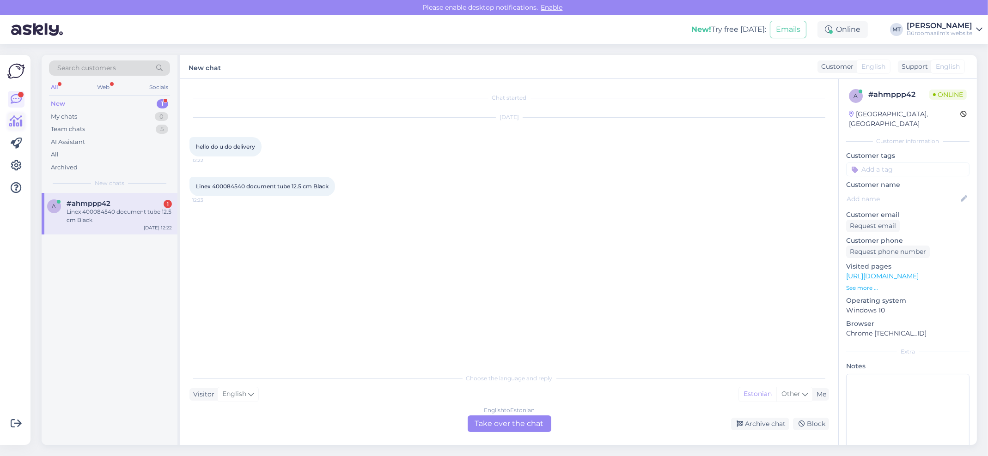
click at [21, 121] on icon at bounding box center [16, 121] width 13 height 11
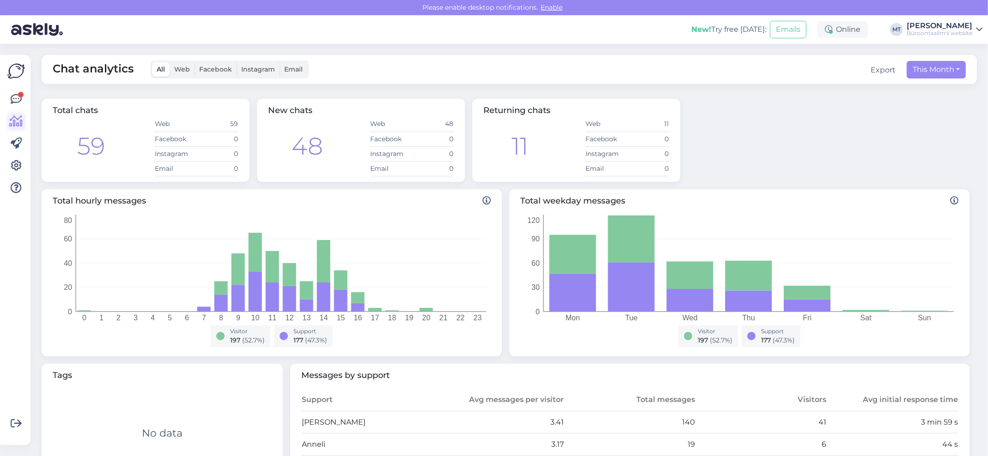
click at [17, 124] on icon at bounding box center [16, 121] width 13 height 11
click at [14, 96] on icon at bounding box center [16, 99] width 11 height 11
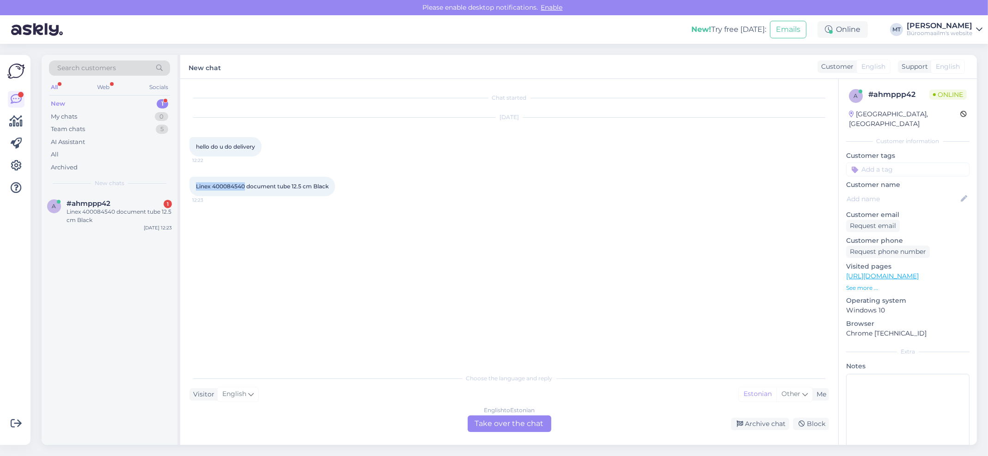
drag, startPoint x: 244, startPoint y: 185, endPoint x: 197, endPoint y: 186, distance: 47.6
click at [197, 186] on span "Linex 400084540 document tube 12.5 cm Black" at bounding box center [262, 186] width 133 height 7
copy span "Linex 400084540"
